Goal: Communication & Community: Answer question/provide support

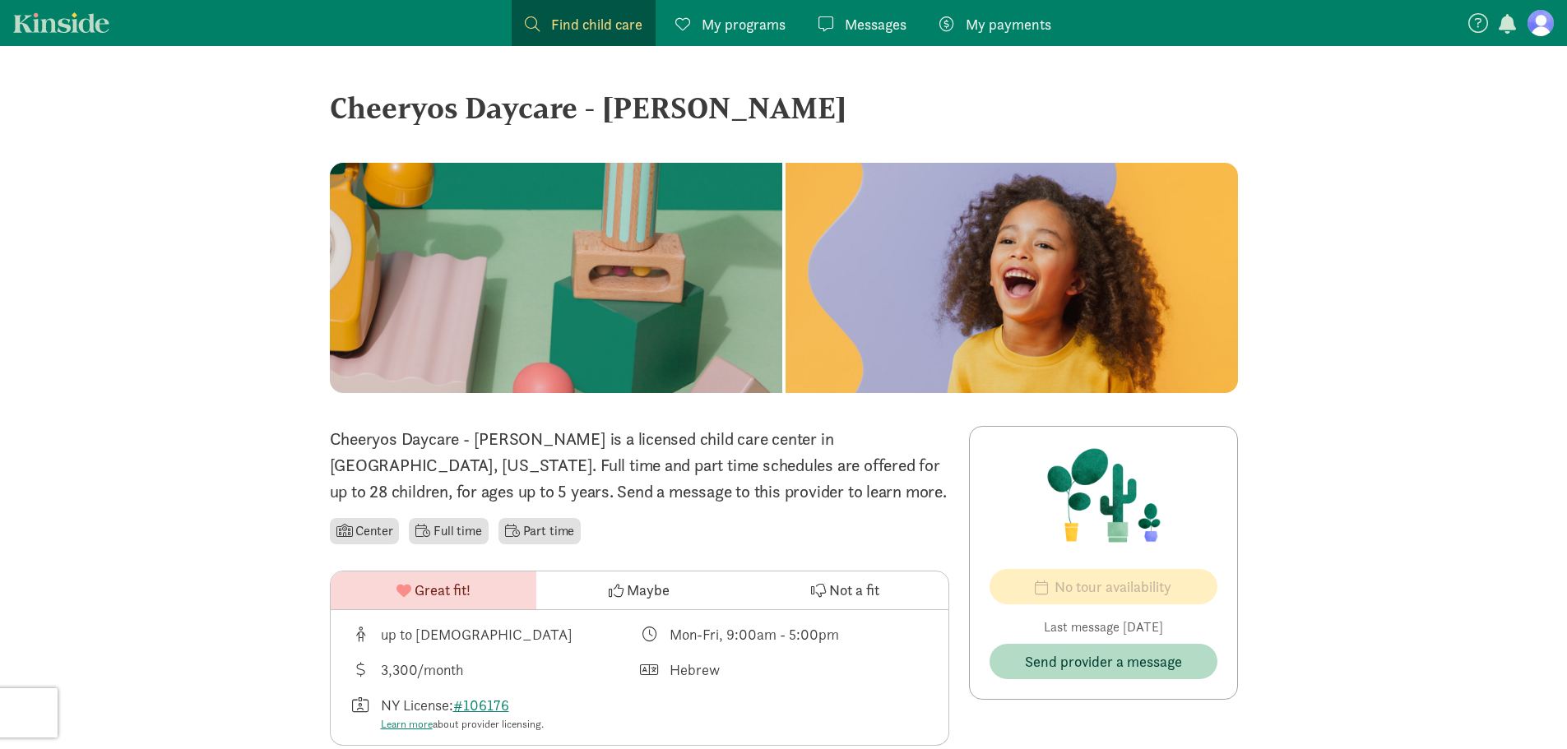
click at [860, 16] on span "Messages" at bounding box center [876, 24] width 62 height 22
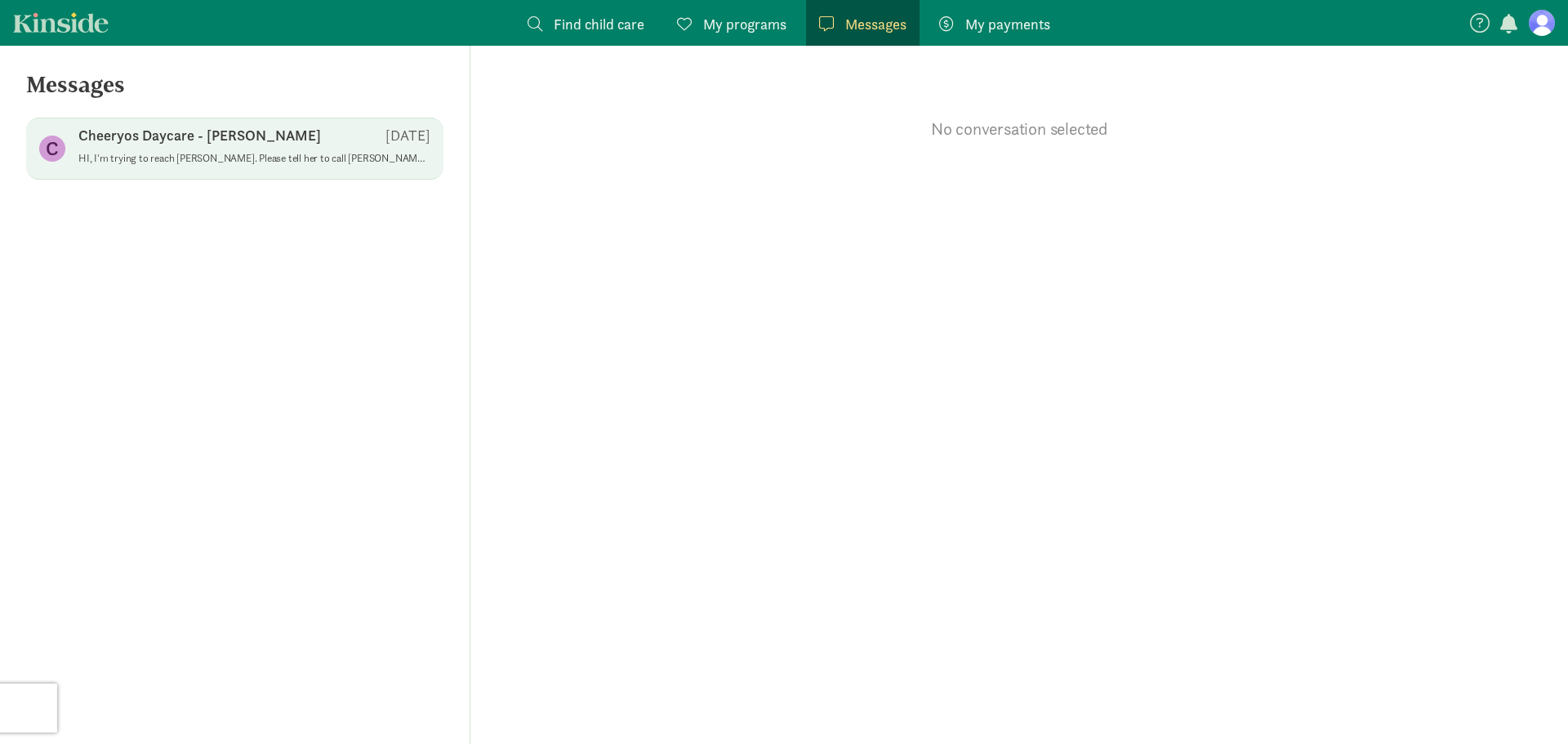
click at [223, 121] on div "C Cheeryos Daycare - Marcy [DATE] HI, I'm trying to reach [PERSON_NAME]. Please…" at bounding box center [234, 148] width 417 height 63
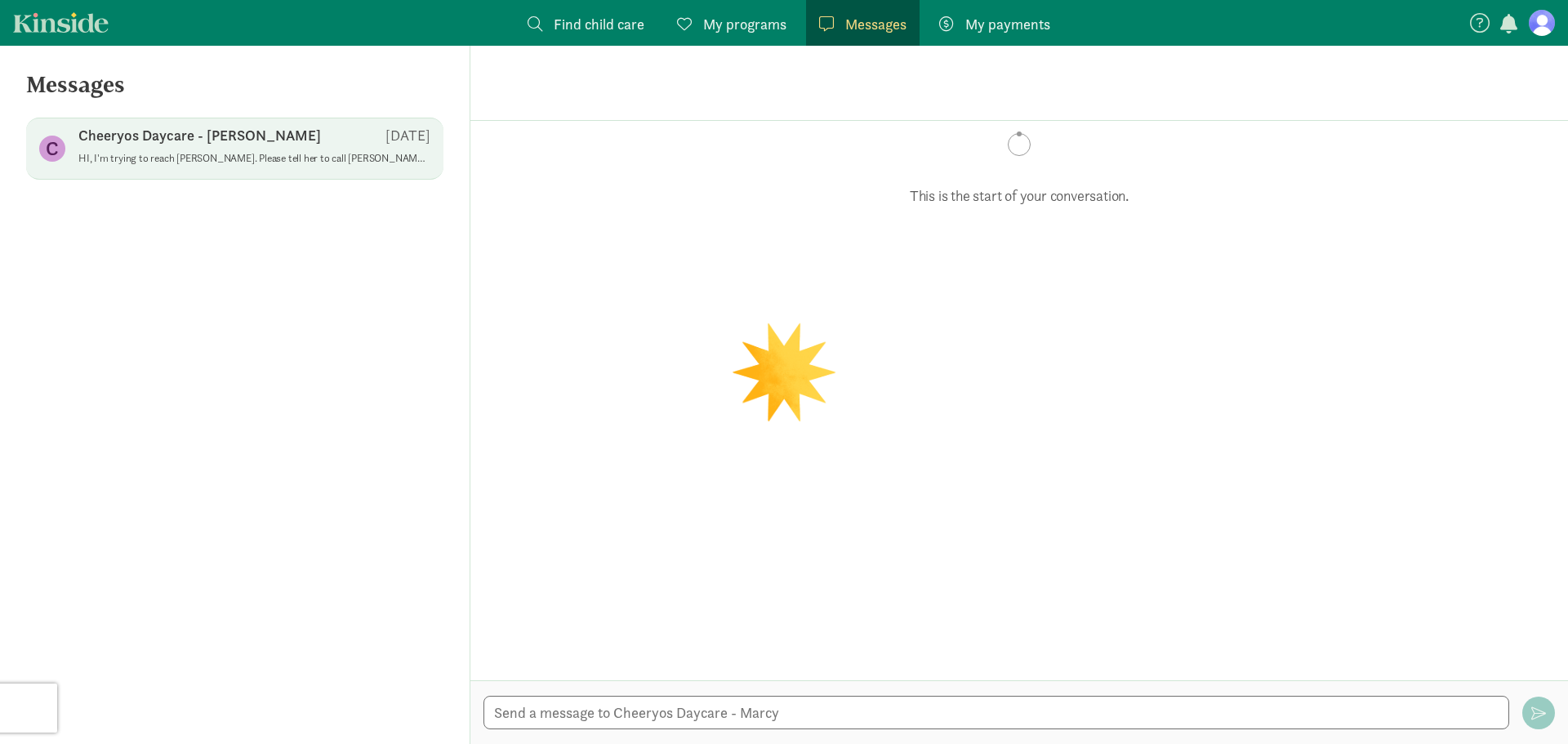
scroll to position [729, 0]
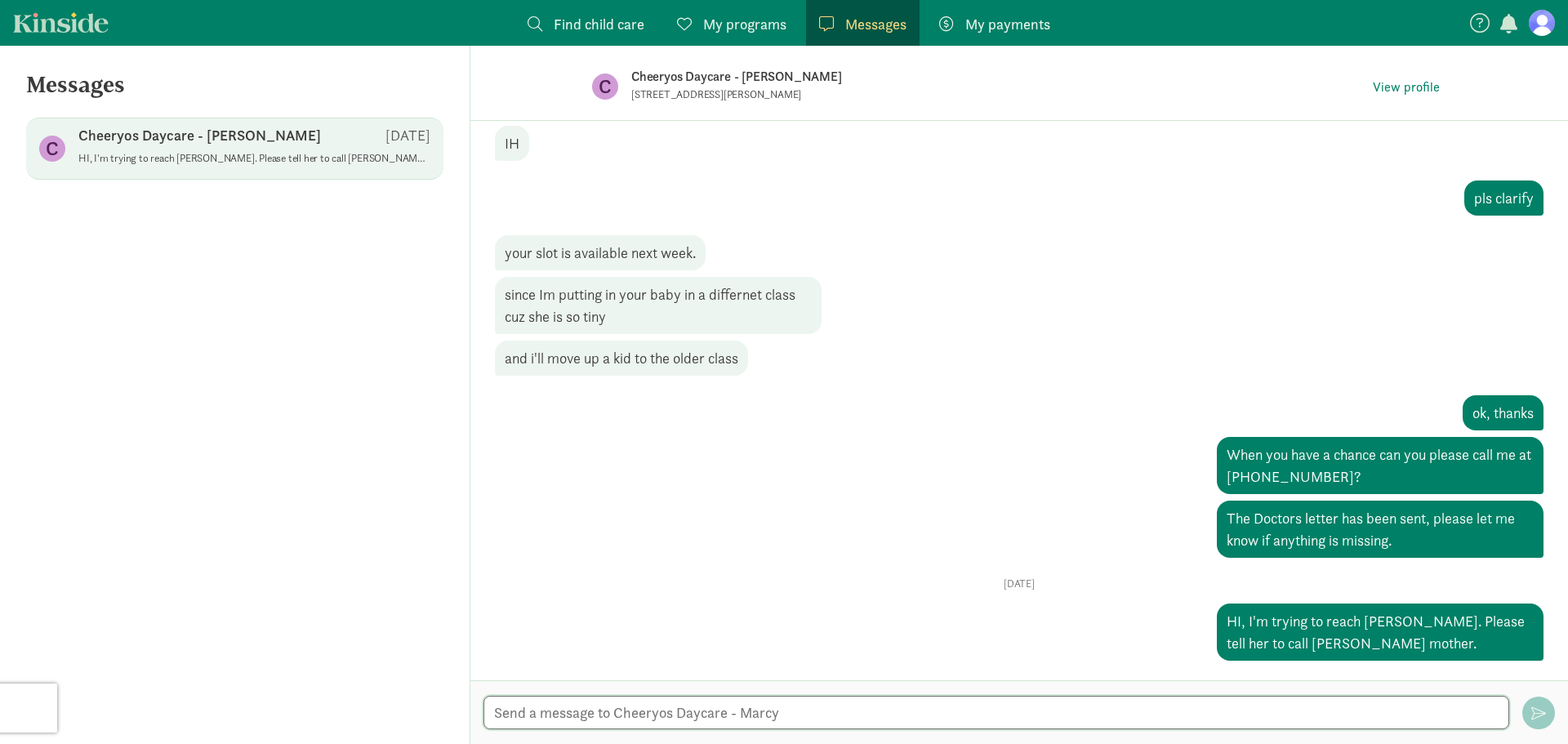
click at [663, 723] on textarea at bounding box center [996, 713] width 1026 height 34
type textarea "Hi, sorry for the late notice, but my baby won't come back [DATE]."
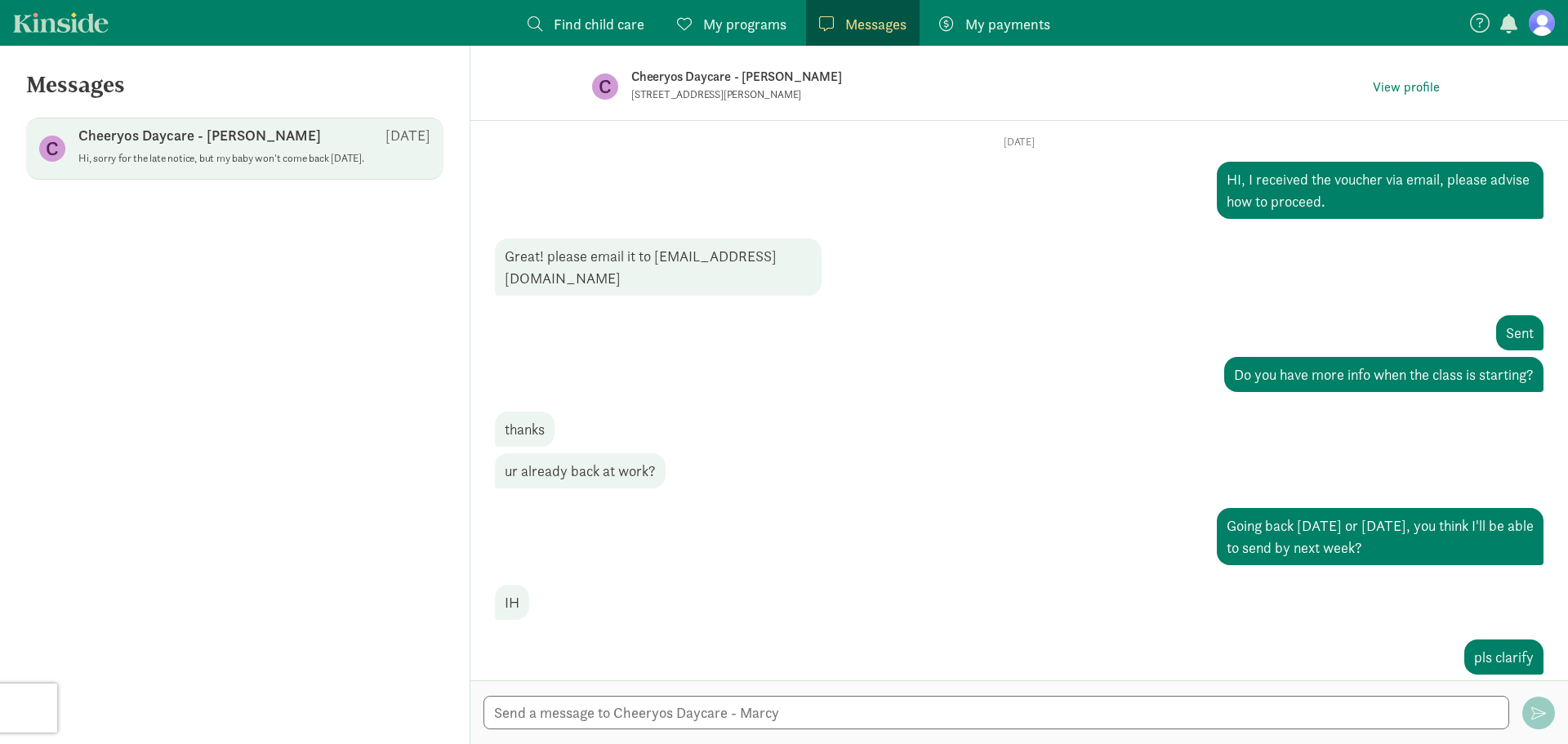
scroll to position [29, 0]
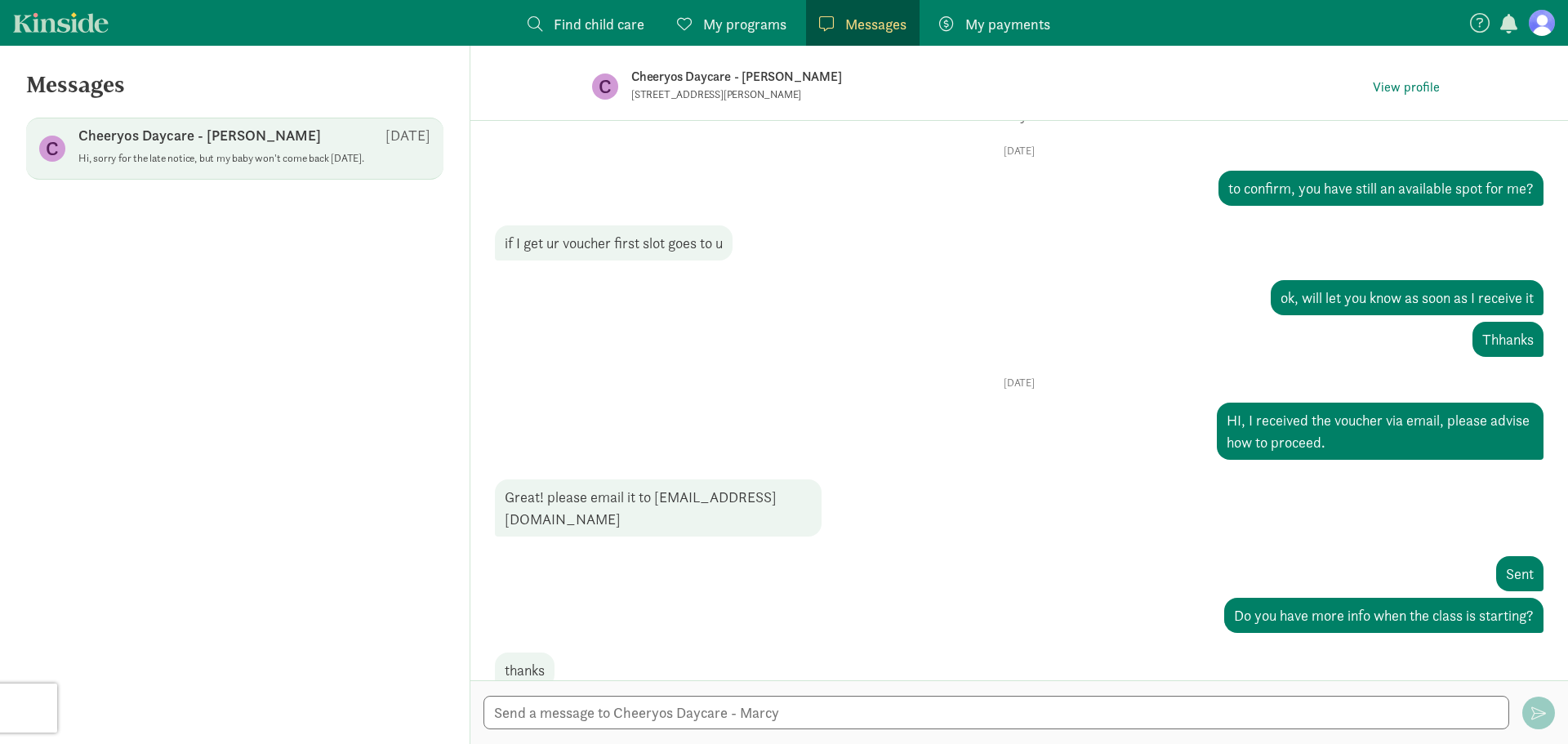
drag, startPoint x: 1388, startPoint y: 657, endPoint x: 1013, endPoint y: 89, distance: 680.6
click at [1013, 89] on div "C Cheeryos Daycare - [PERSON_NAME] [STREET_ADDRESS][PERSON_NAME] View profile O…" at bounding box center [1020, 394] width 1098 height 698
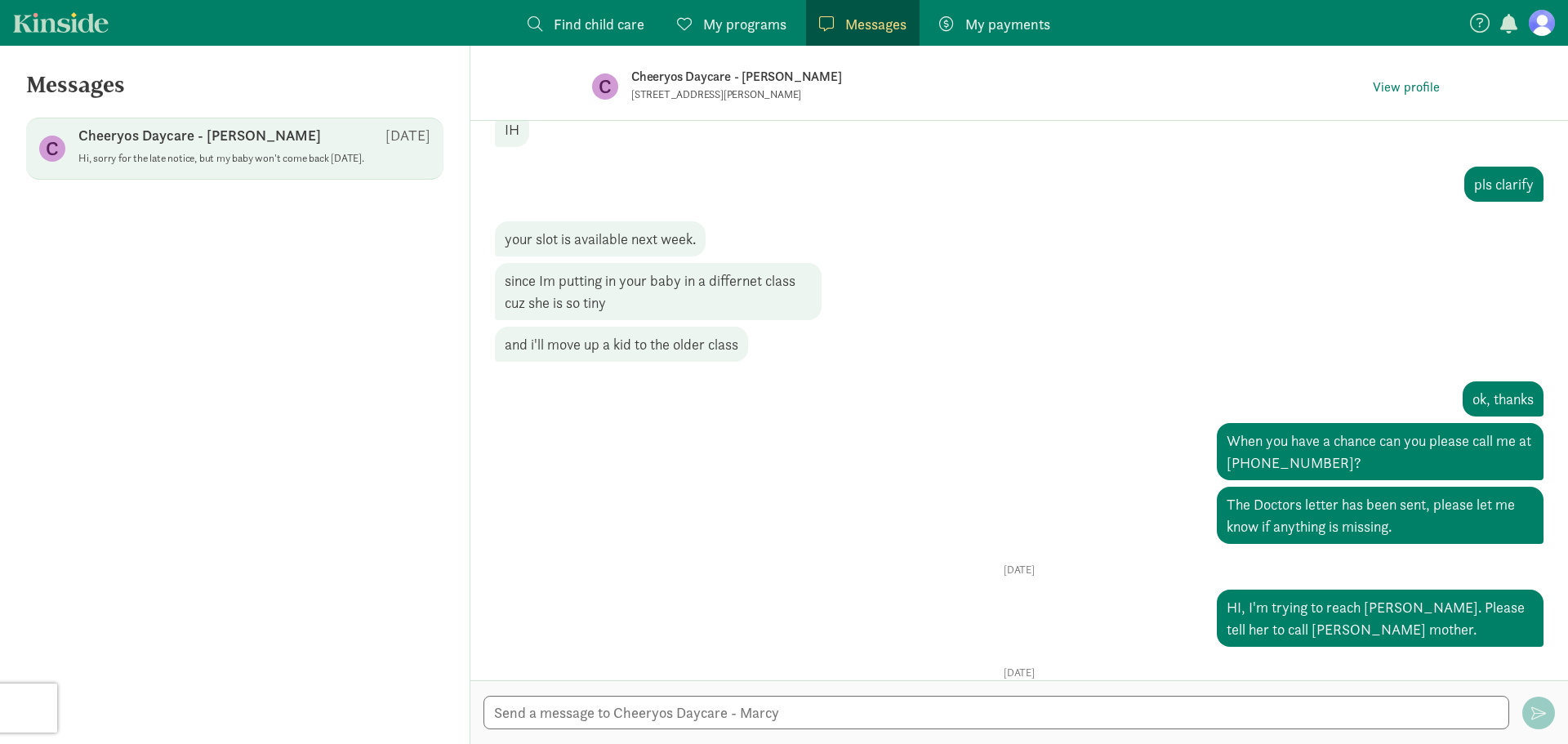
scroll to position [1416, 0]
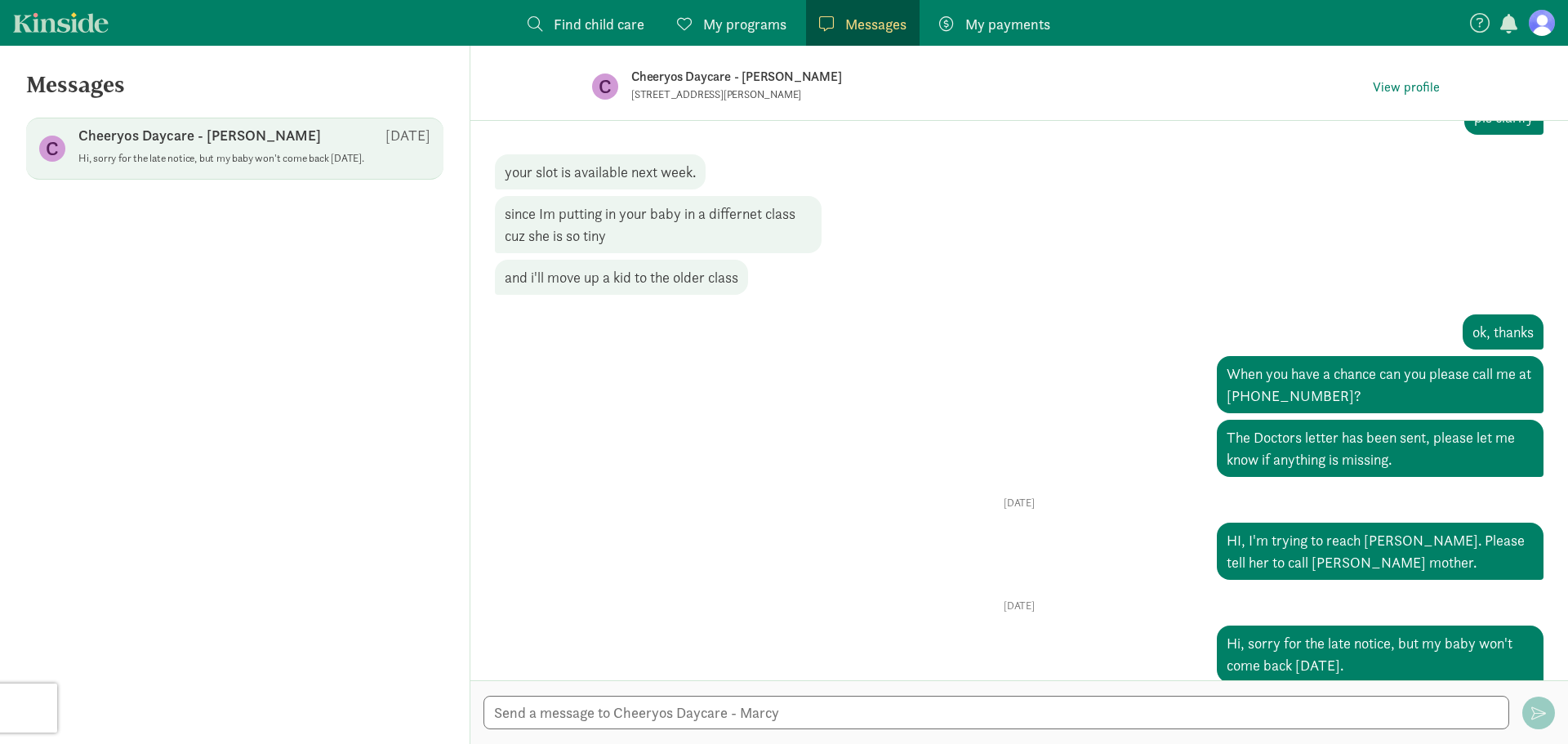
click at [1411, 600] on div "[DATE] Hi, sorry for the late notice, but my baby won't come back [DATE]." at bounding box center [1019, 642] width 1049 height 83
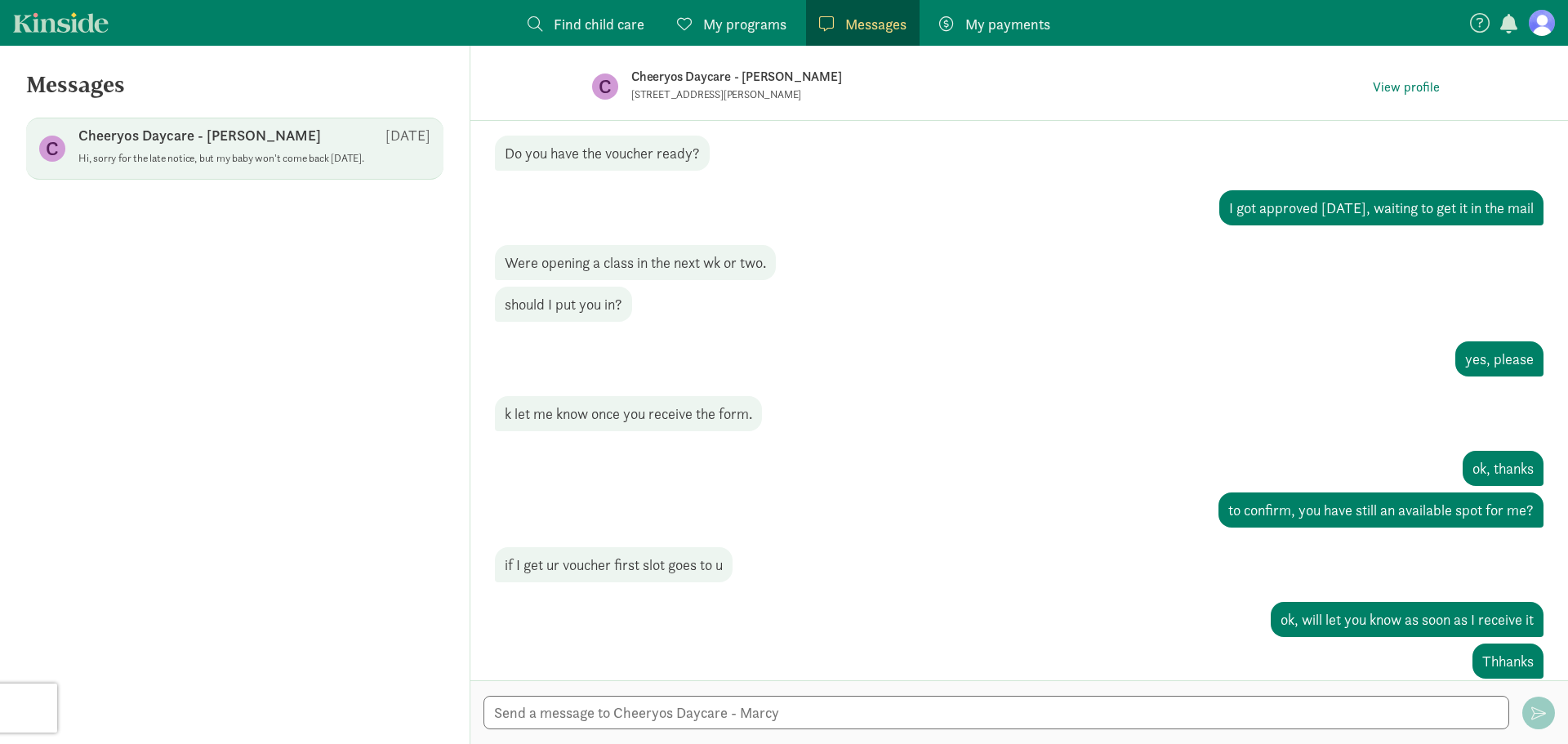
drag, startPoint x: 1412, startPoint y: 635, endPoint x: 671, endPoint y: 90, distance: 919.8
click at [671, 90] on div "C Cheeryos Daycare - [PERSON_NAME] [STREET_ADDRESS][PERSON_NAME] View profile O…" at bounding box center [1020, 394] width 1098 height 698
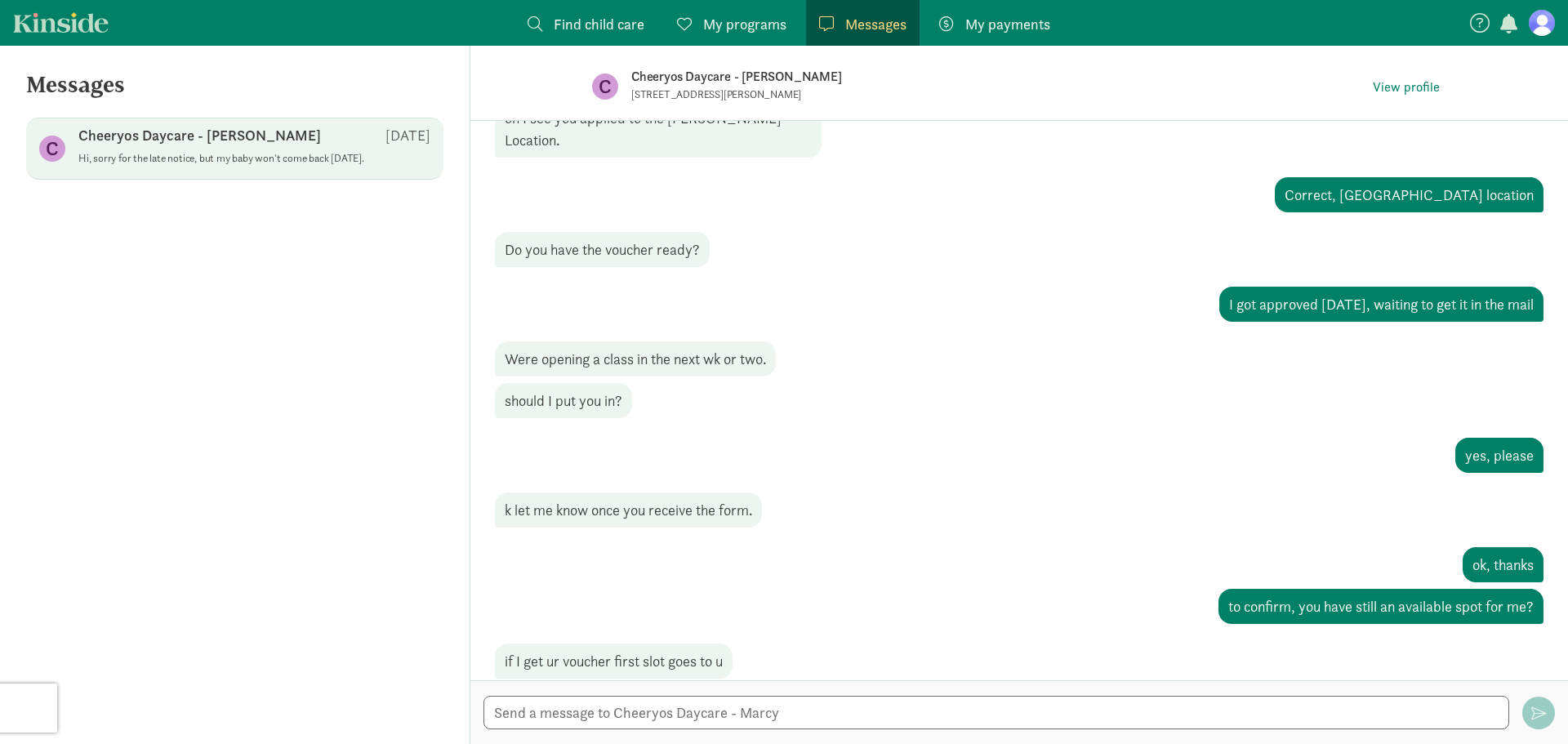
scroll to position [0, 0]
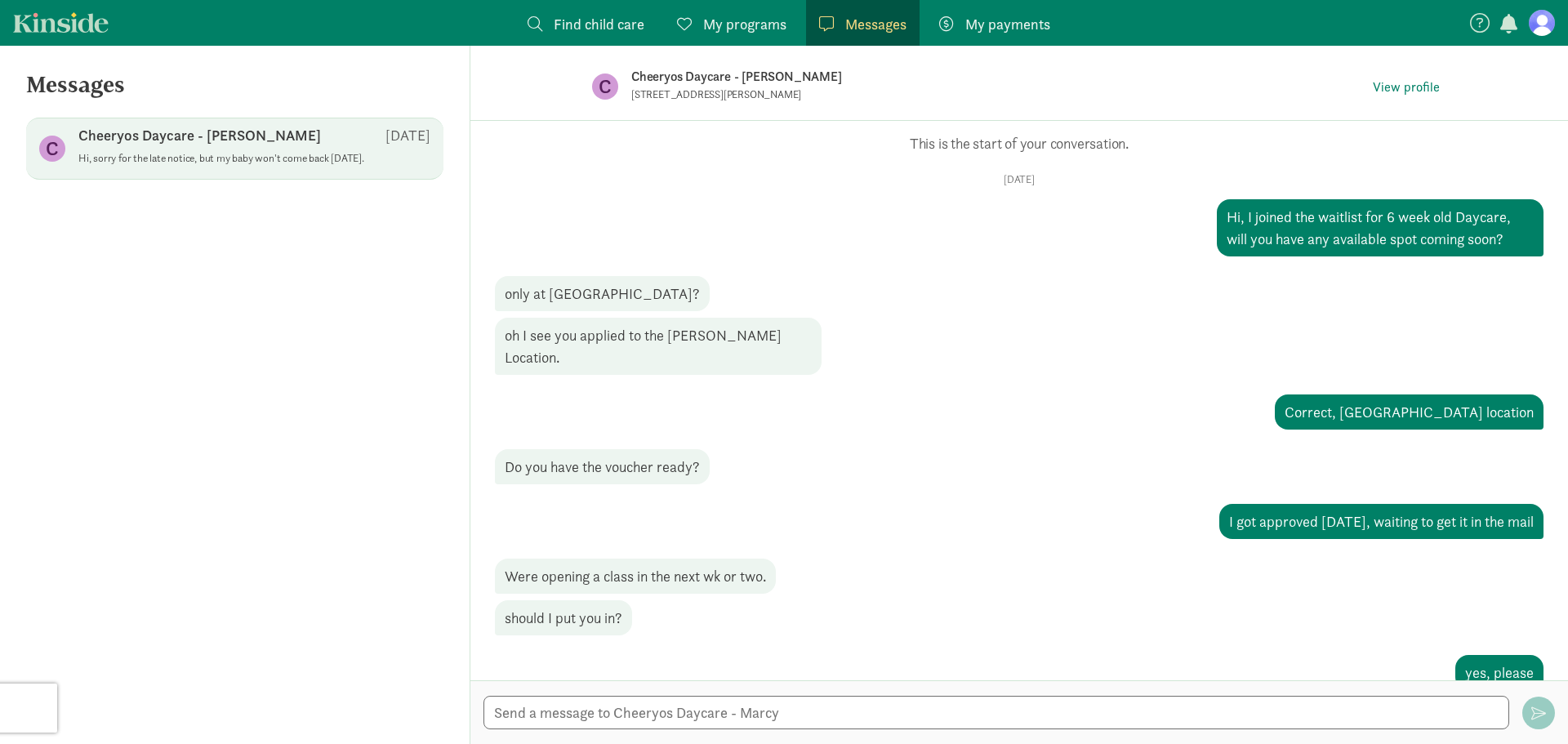
drag, startPoint x: 1361, startPoint y: 647, endPoint x: 582, endPoint y: 114, distance: 943.9
click at [582, 114] on div "C Cheeryos Daycare - [PERSON_NAME] [STREET_ADDRESS][PERSON_NAME] View profile O…" at bounding box center [1020, 394] width 1098 height 698
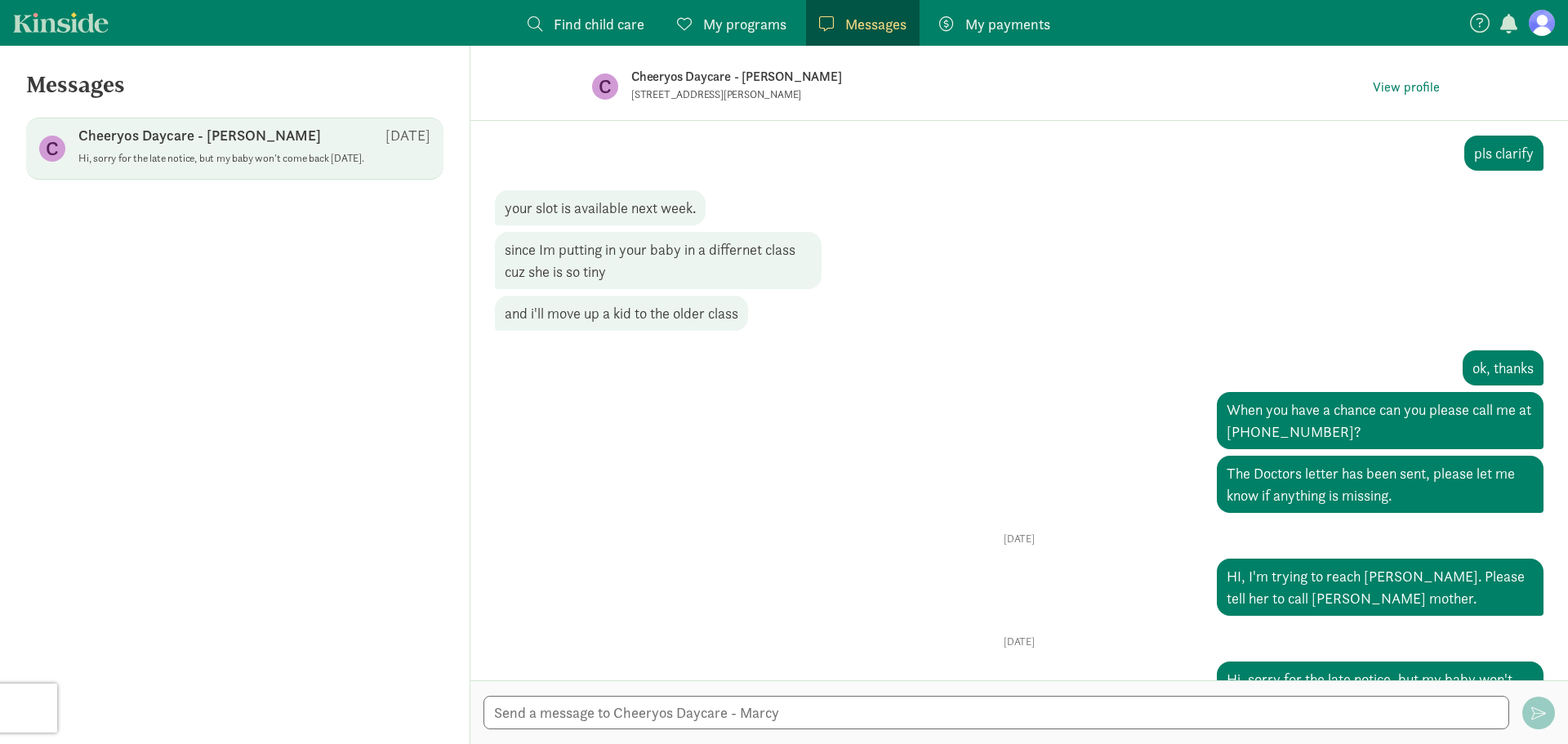
scroll to position [1416, 0]
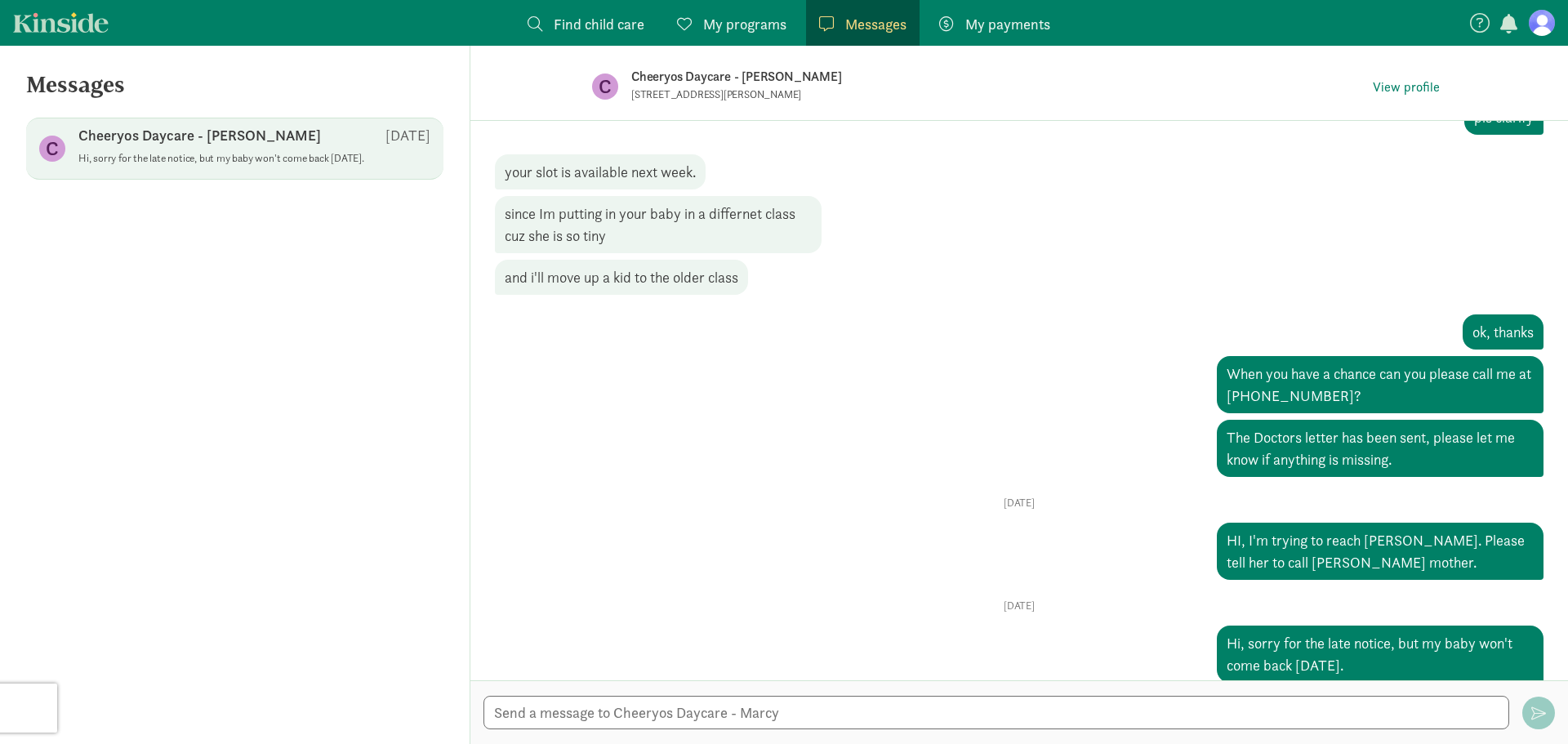
click at [1334, 640] on div "Hi, sorry for the late notice, but my baby won't come back [DATE]." at bounding box center [1380, 655] width 327 height 58
drag, startPoint x: 1378, startPoint y: 655, endPoint x: 1042, endPoint y: 377, distance: 436.1
click at [1164, 497] on div "[DATE] HI, I received the voucher via email, please advise how to proceed. Grea…" at bounding box center [1019, 538] width 1049 height 83
